Goal: Find specific page/section: Find specific page/section

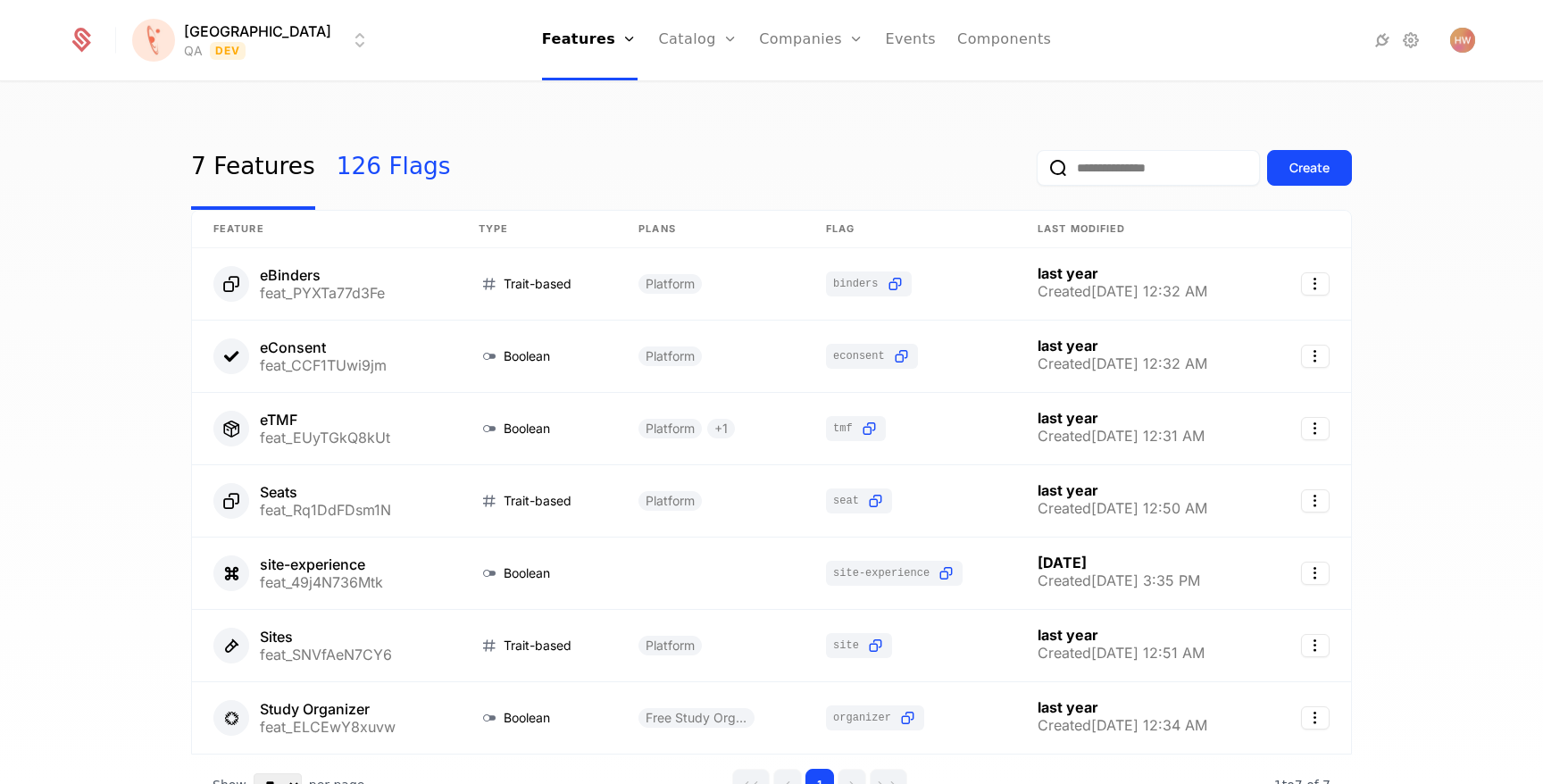
click at [381, 176] on link "126 Flags" at bounding box center [394, 168] width 114 height 84
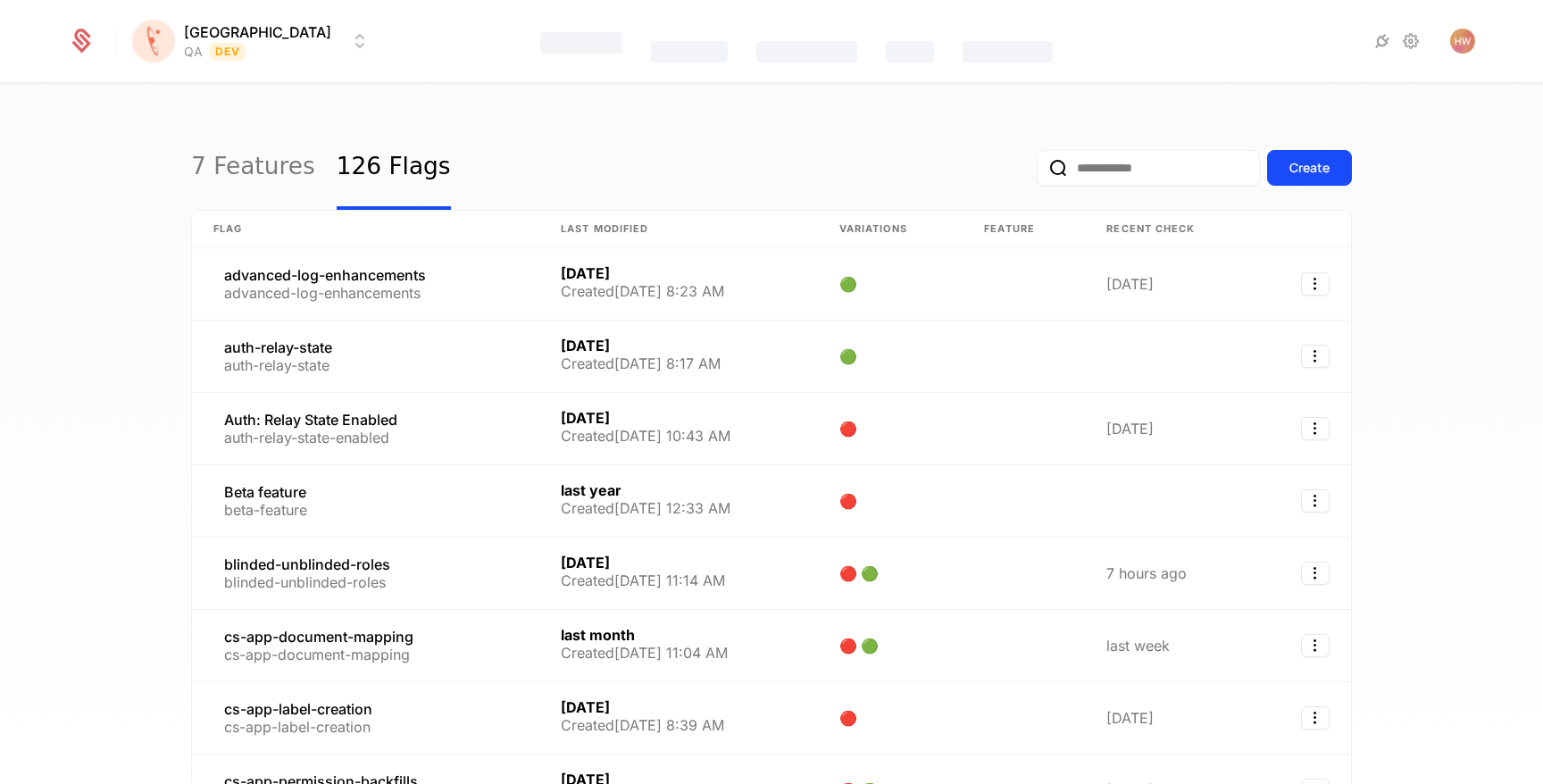
click at [1123, 163] on input "email" at bounding box center [1148, 167] width 223 height 36
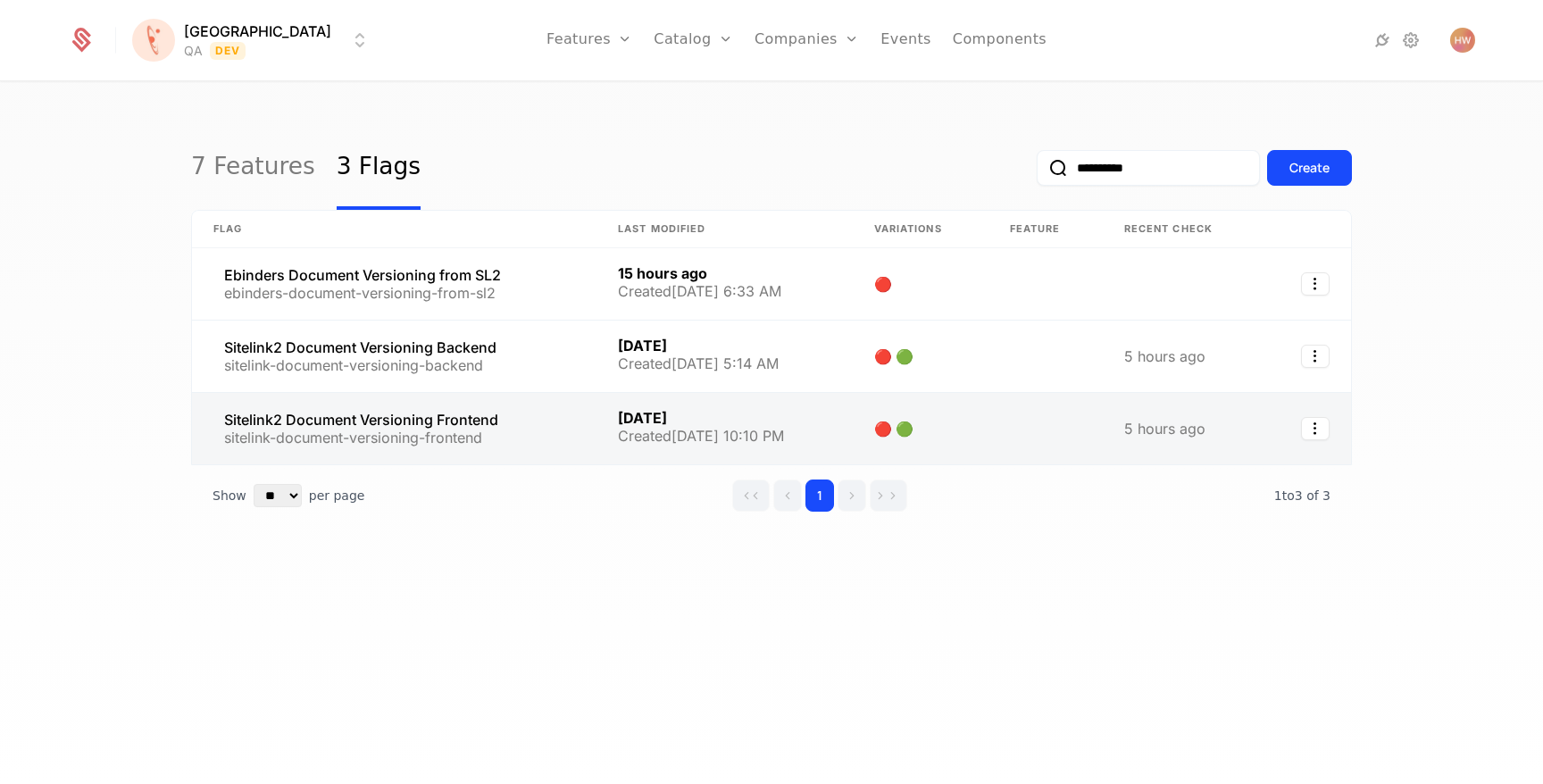
type input "**********"
click at [408, 423] on link at bounding box center [394, 428] width 404 height 71
